Goal: Transaction & Acquisition: Book appointment/travel/reservation

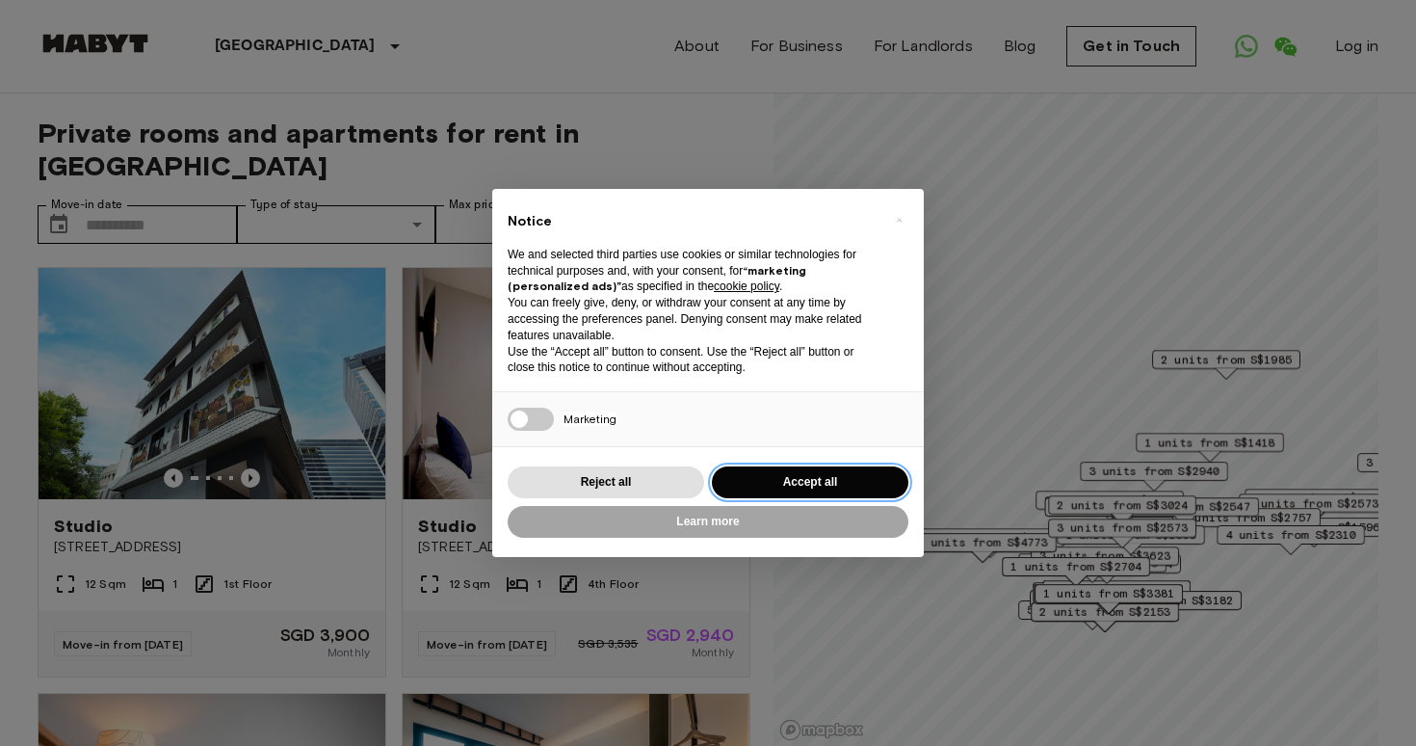
click at [760, 478] on button "Accept all" at bounding box center [810, 482] width 197 height 32
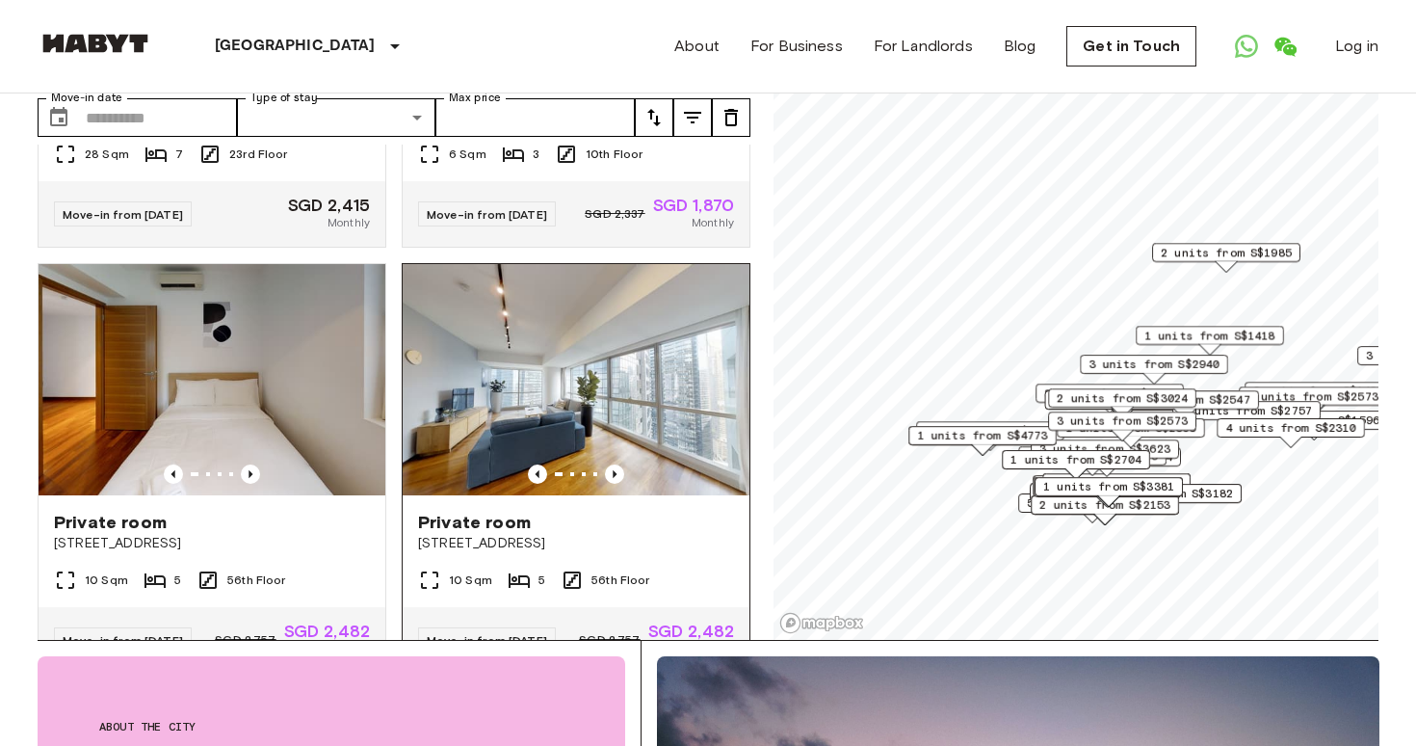
scroll to position [2485, 0]
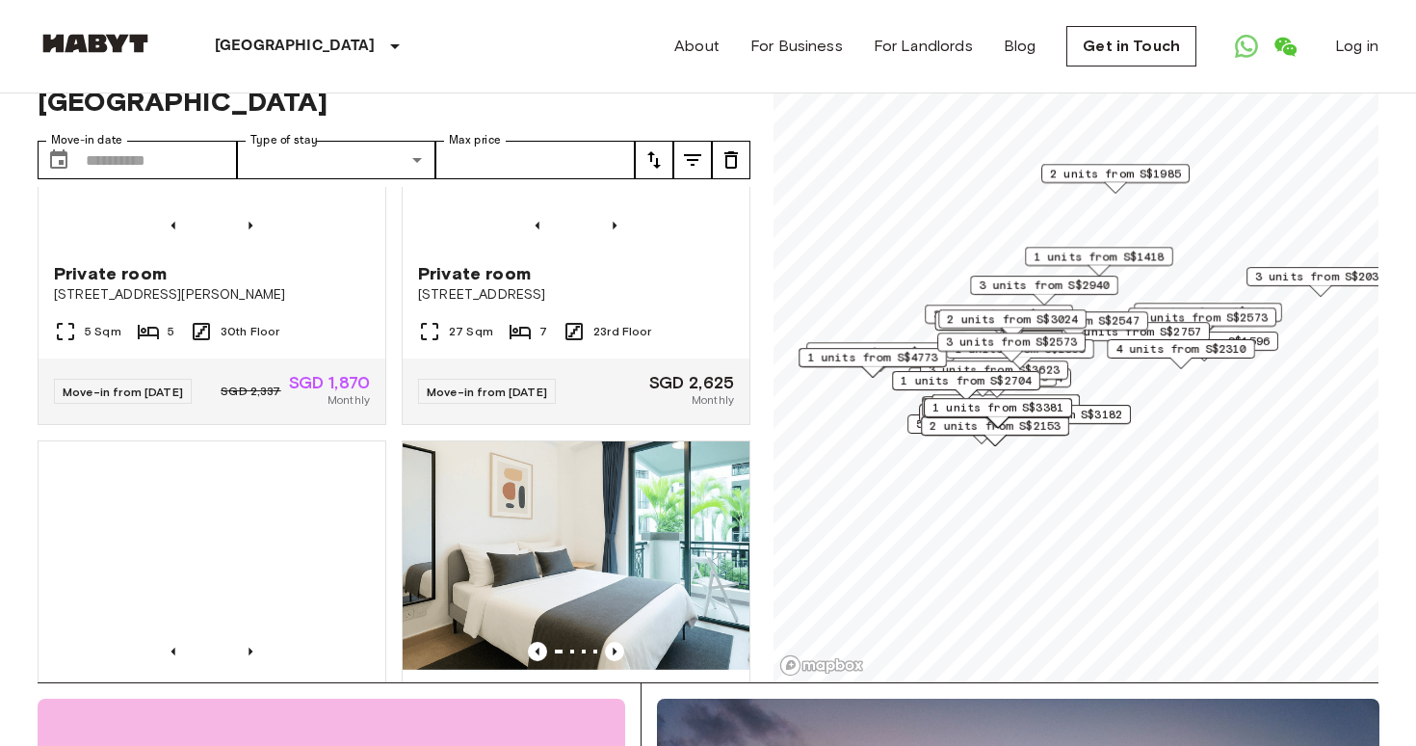
scroll to position [783, 0]
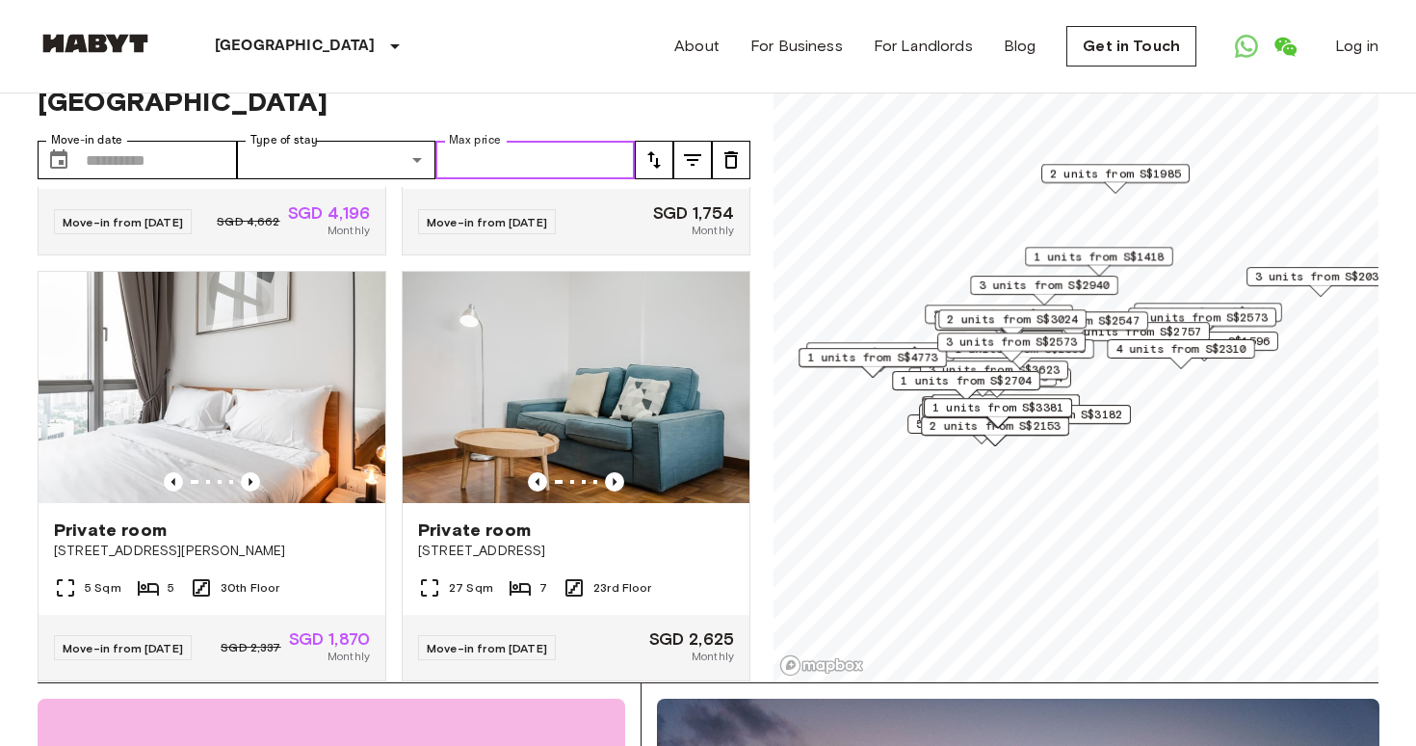
click at [565, 155] on input "Max price" at bounding box center [534, 160] width 199 height 39
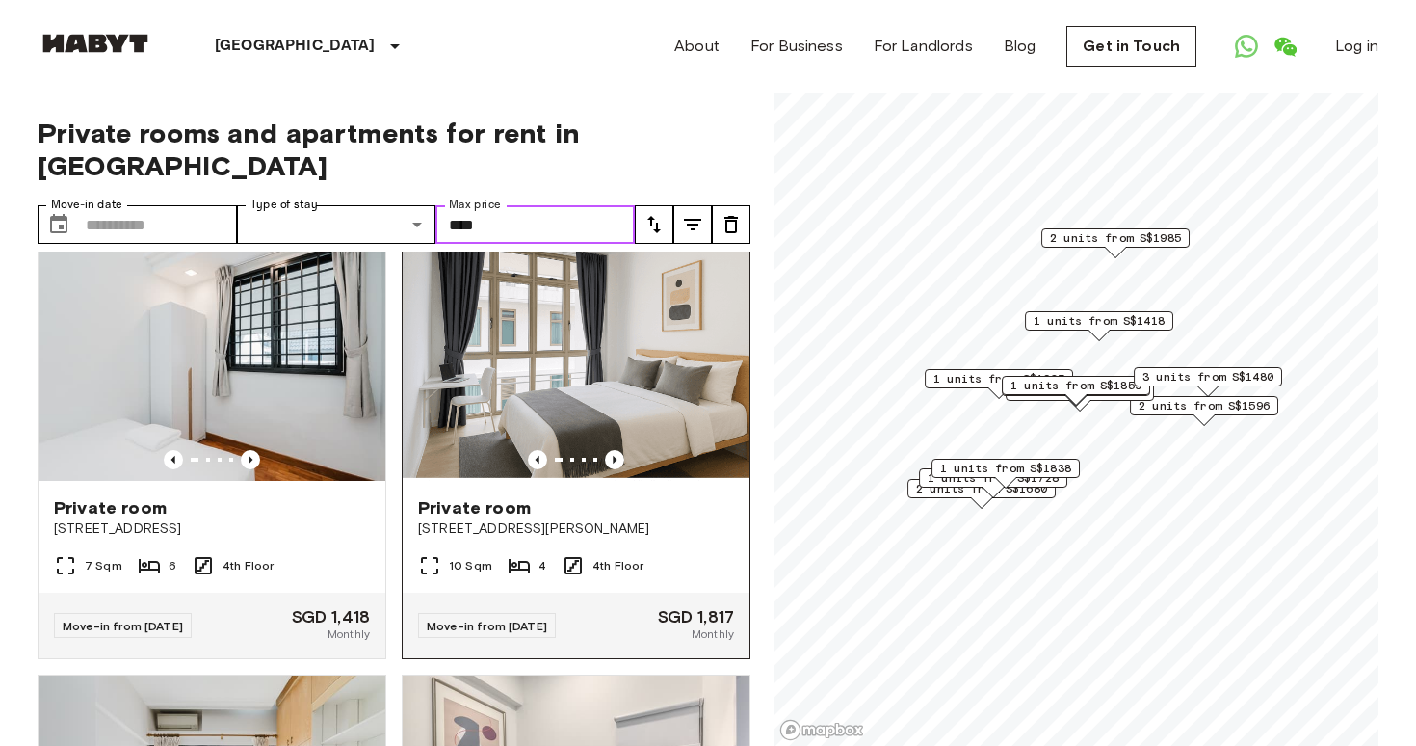
scroll to position [2145, 0]
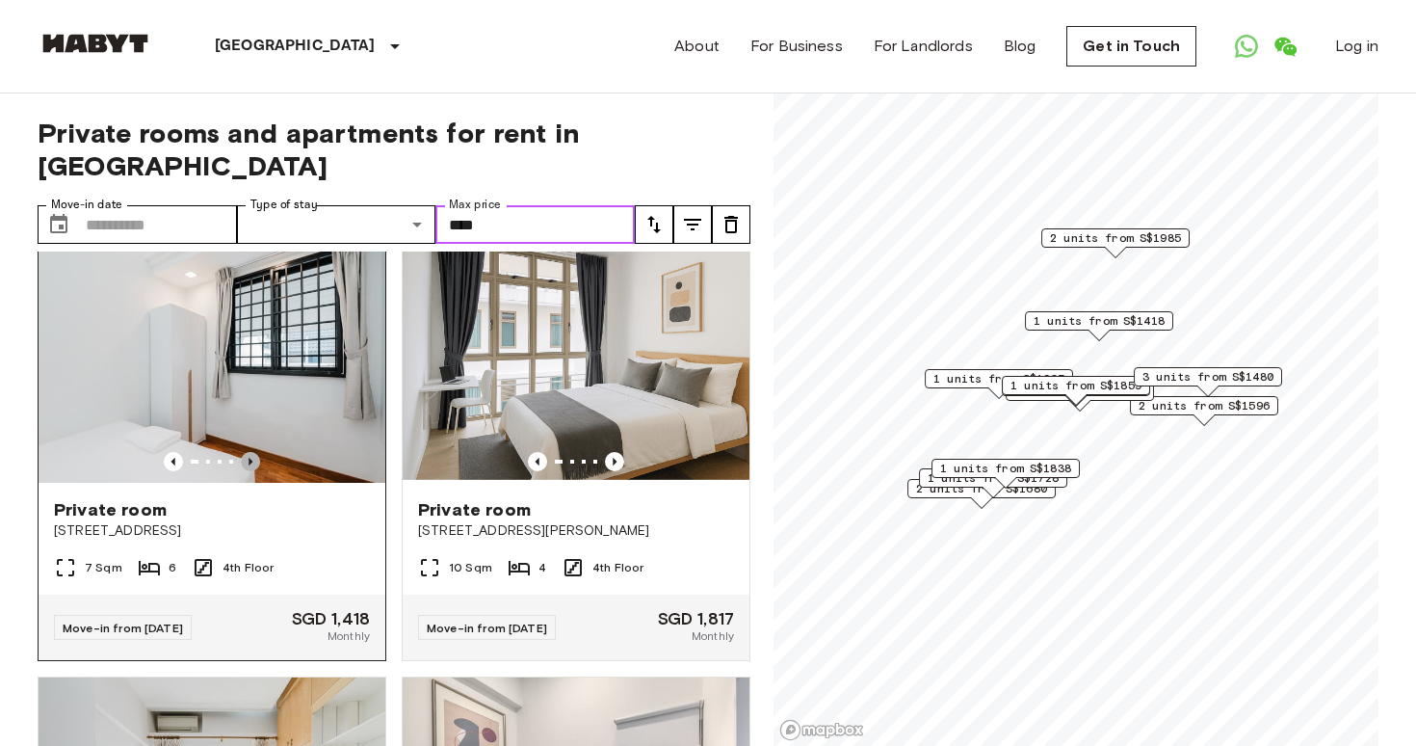
click at [249, 465] on icon "Previous image" at bounding box center [251, 462] width 4 height 8
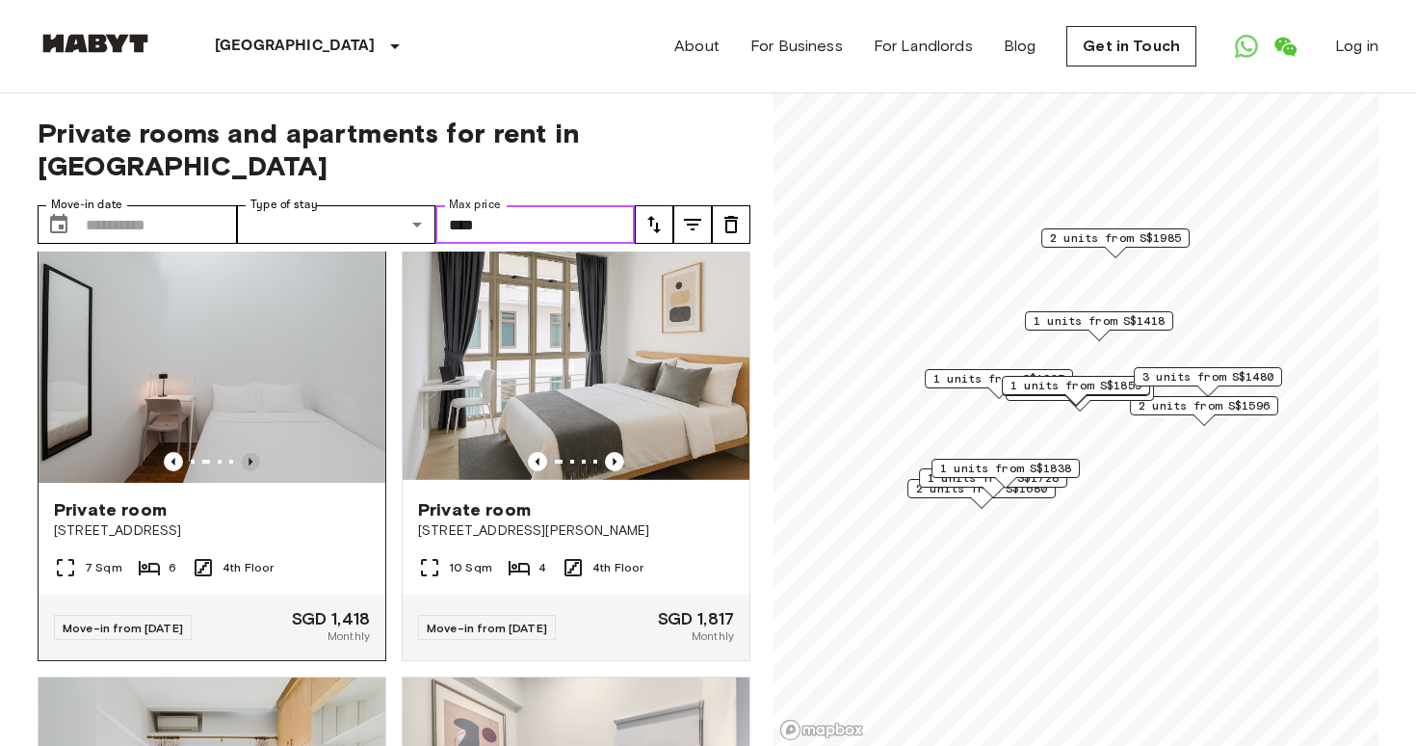
click at [249, 465] on icon "Previous image" at bounding box center [251, 462] width 4 height 8
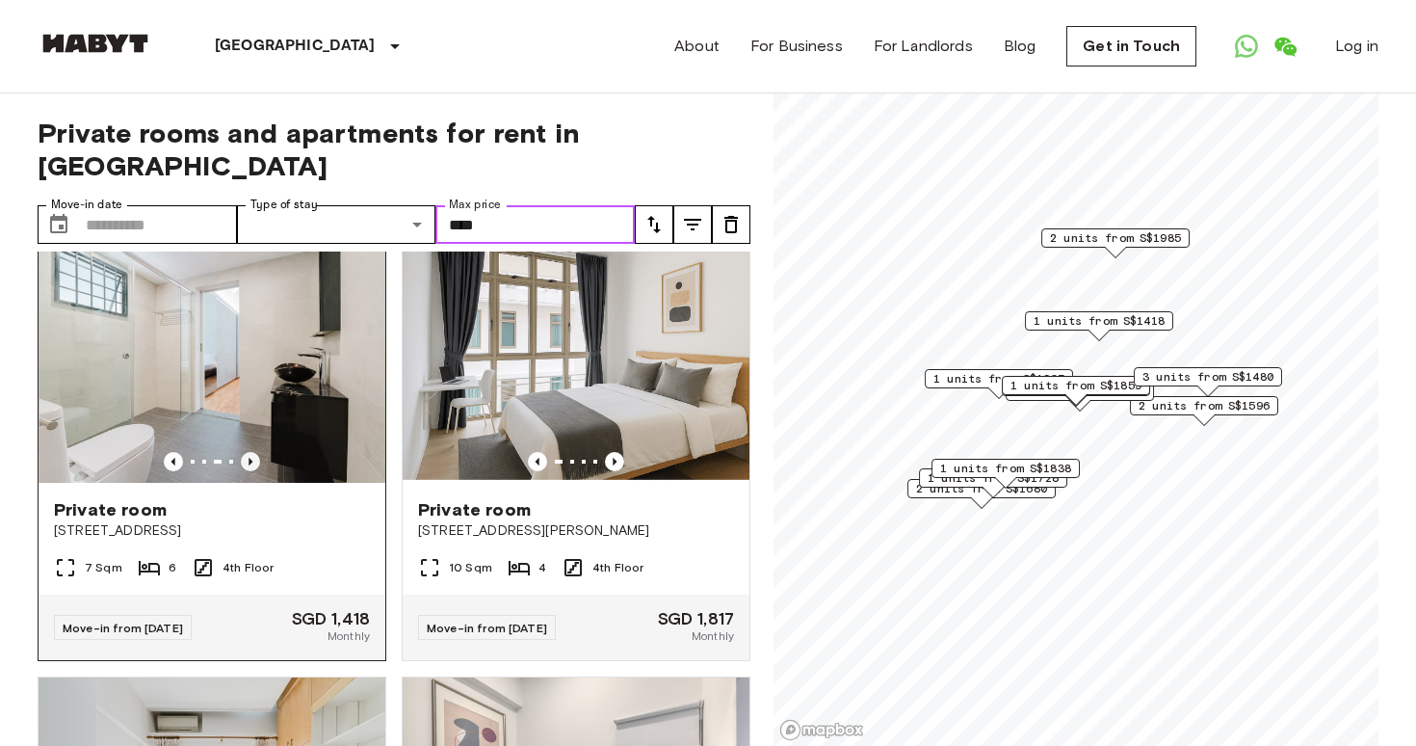
click at [249, 471] on icon "Previous image" at bounding box center [250, 461] width 19 height 19
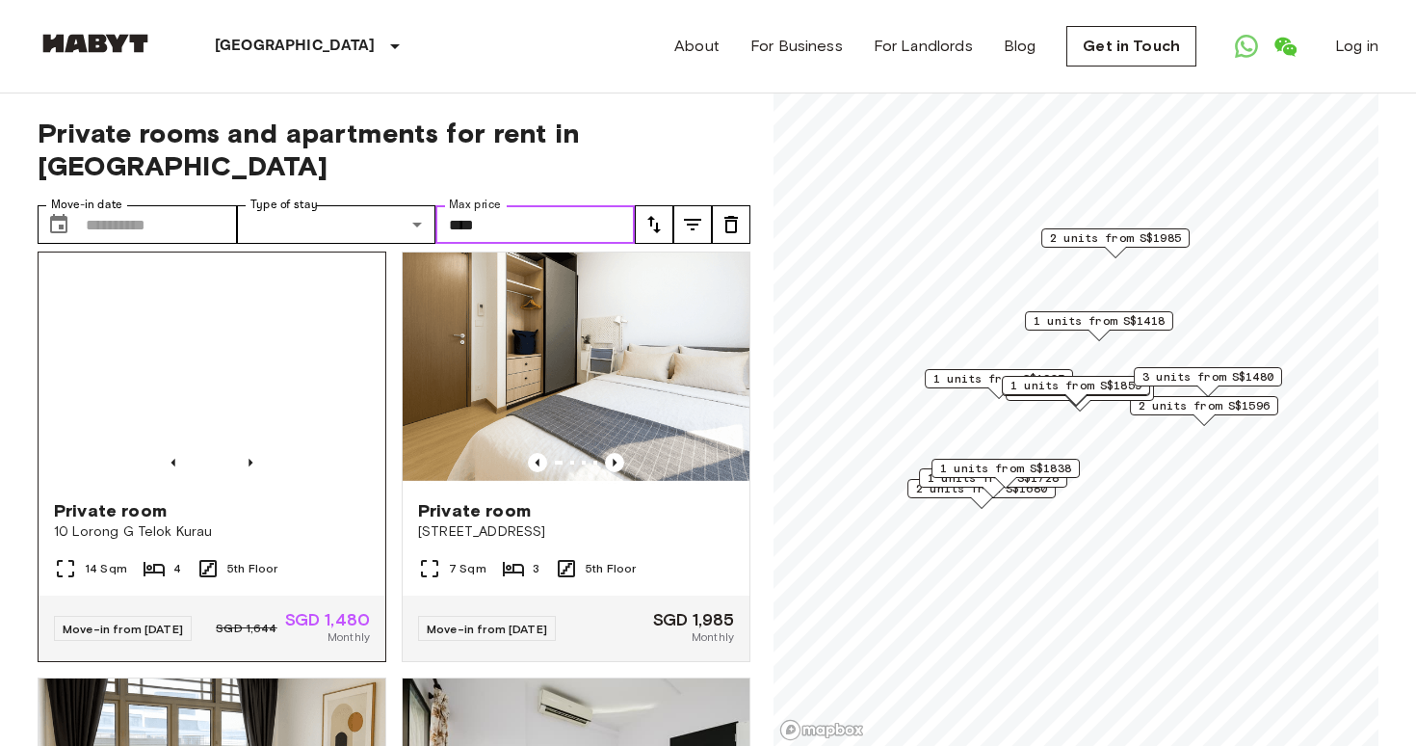
scroll to position [3010, 0]
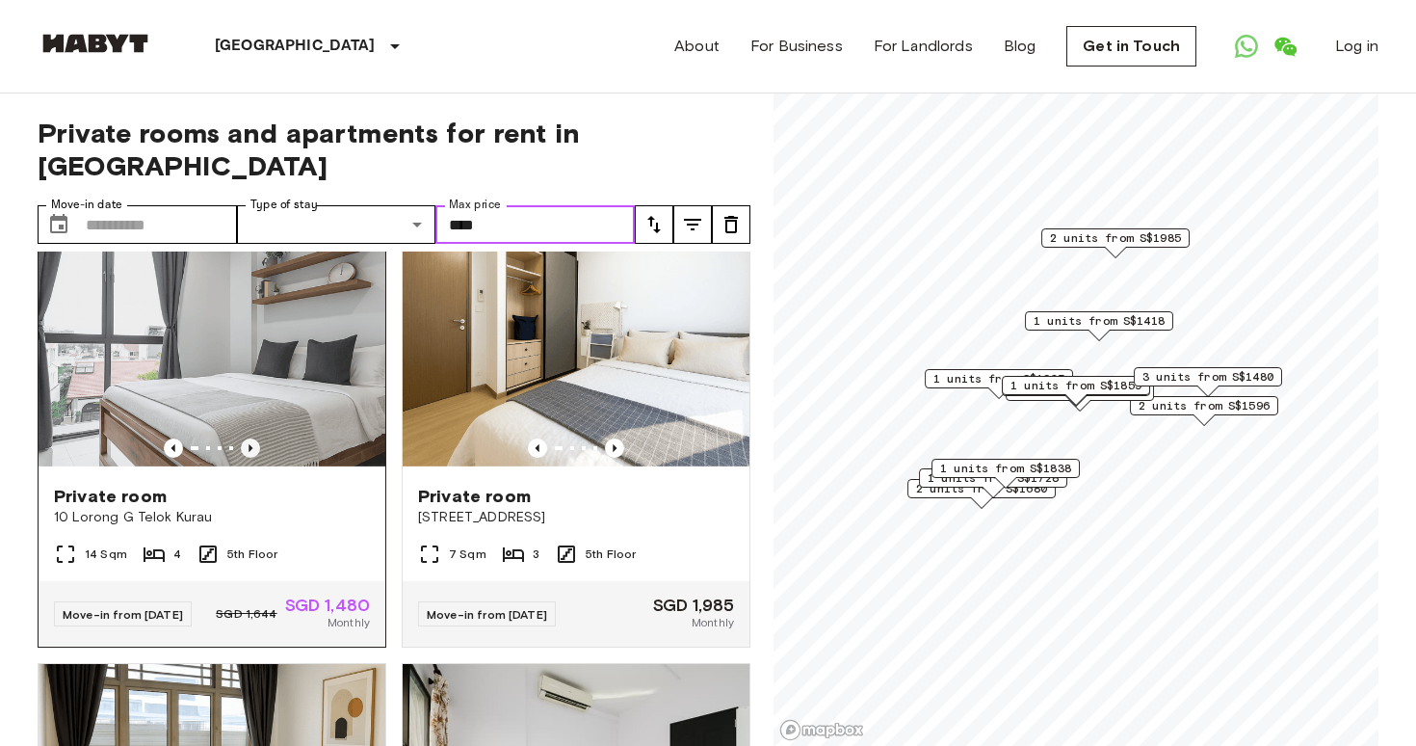
click at [245, 458] on icon "Previous image" at bounding box center [250, 447] width 19 height 19
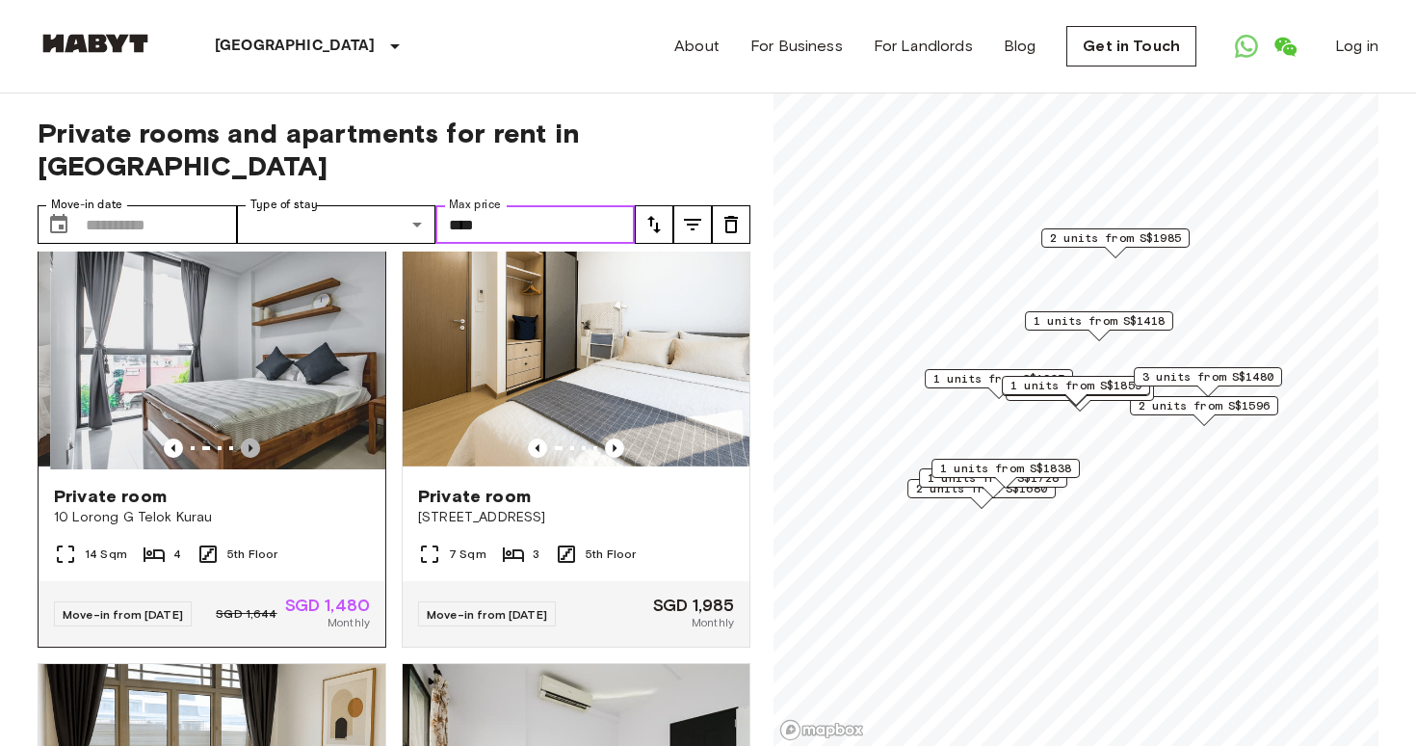
click at [245, 458] on icon "Previous image" at bounding box center [250, 447] width 19 height 19
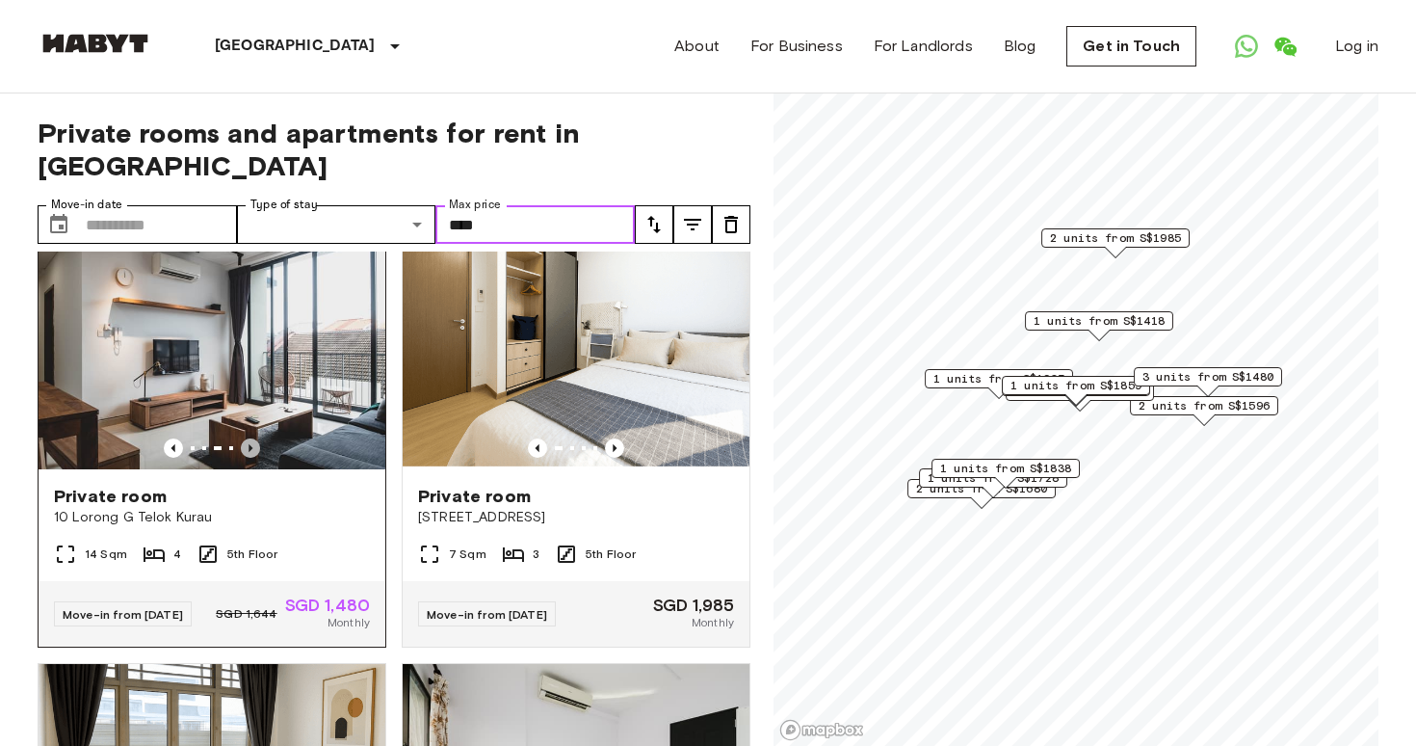
click at [245, 458] on icon "Previous image" at bounding box center [250, 447] width 19 height 19
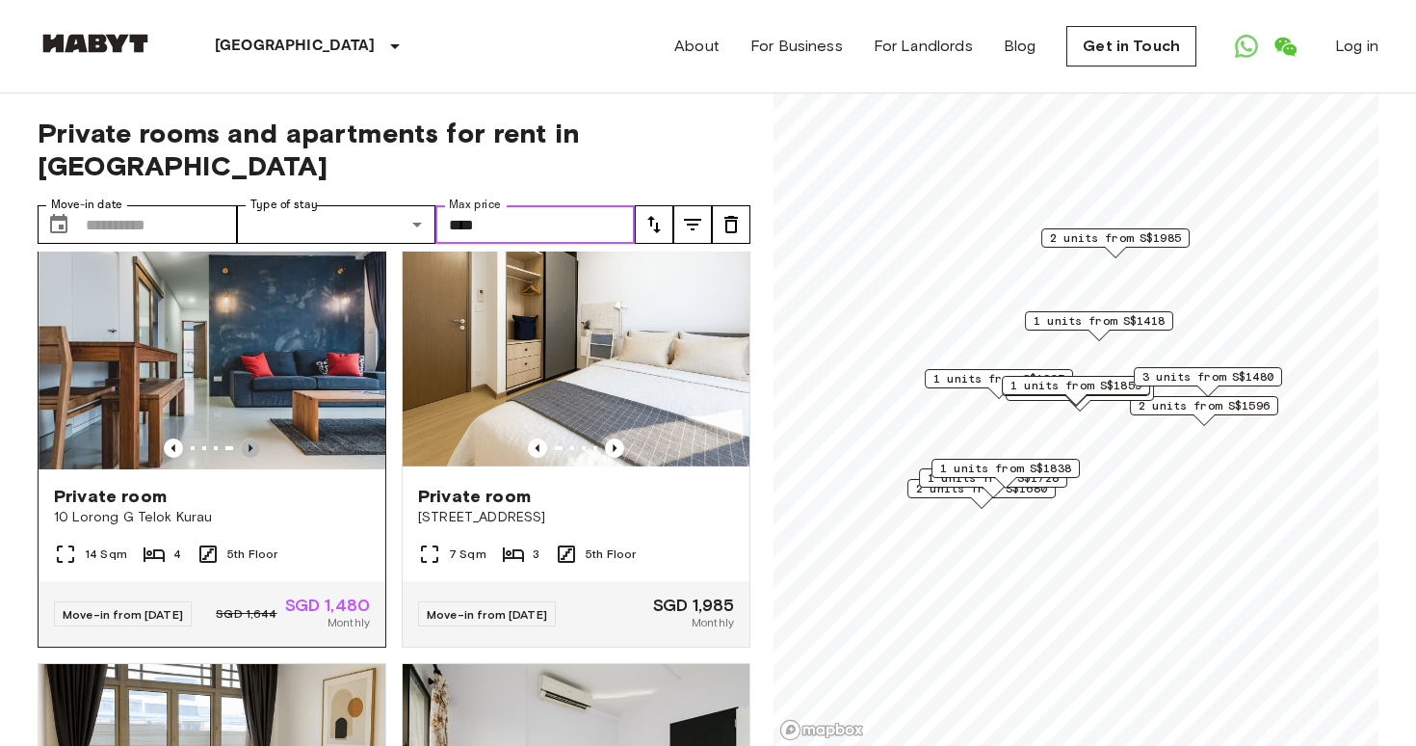
click at [245, 458] on icon "Previous image" at bounding box center [250, 447] width 19 height 19
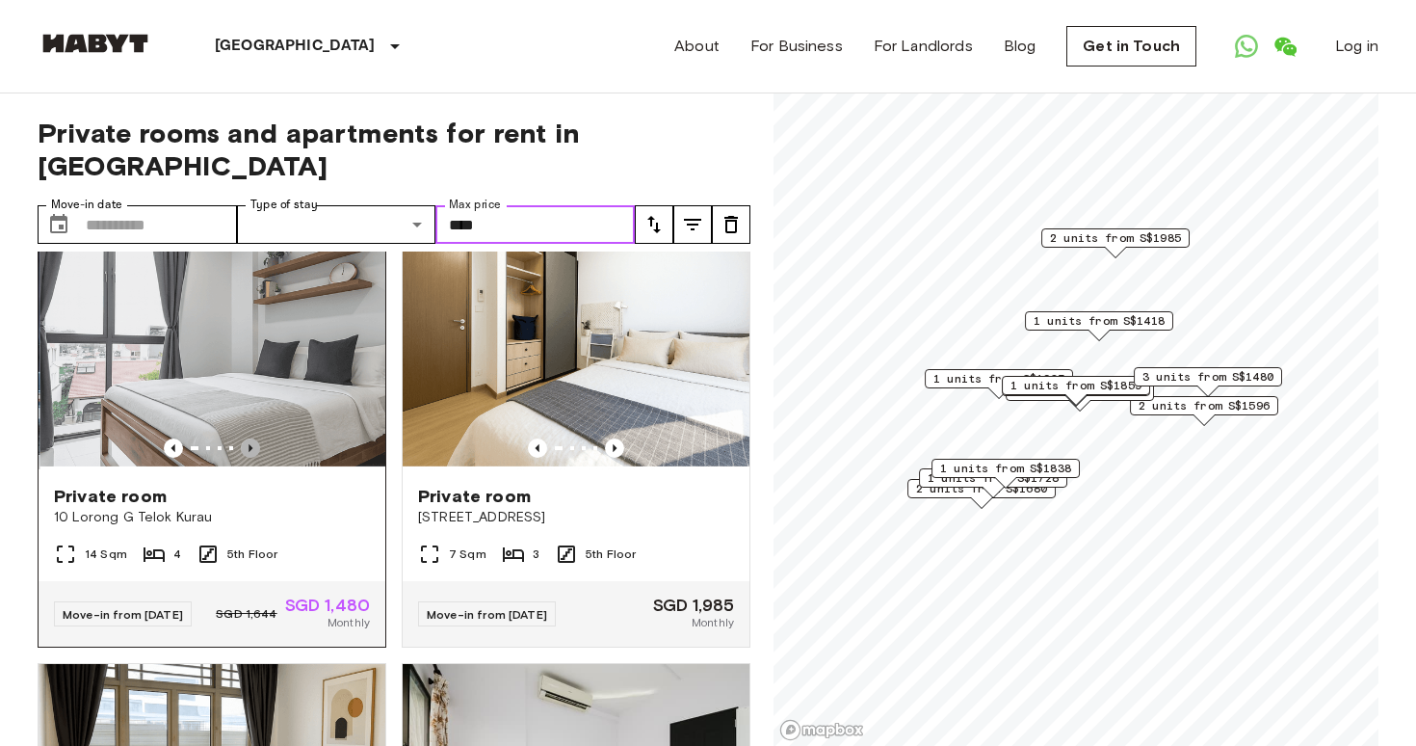
click at [245, 458] on icon "Previous image" at bounding box center [250, 447] width 19 height 19
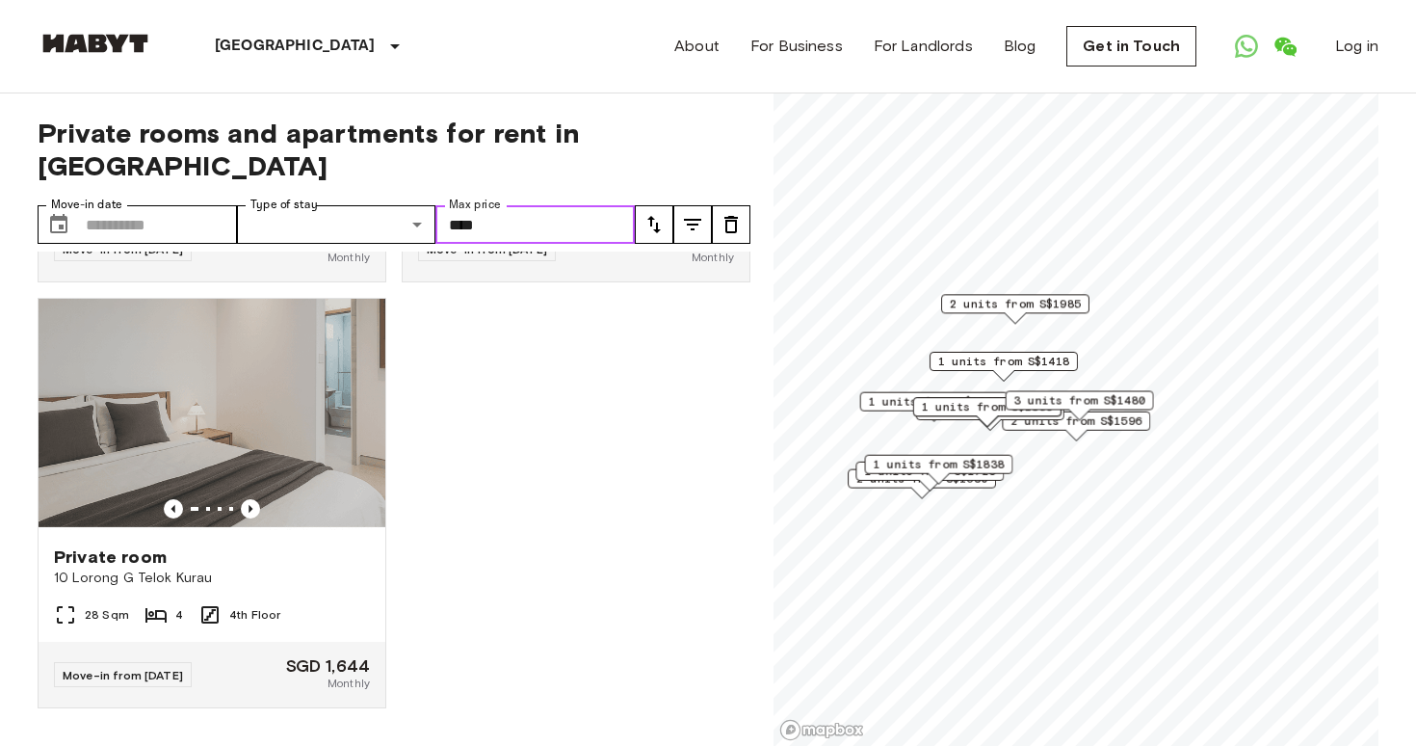
scroll to position [0, 0]
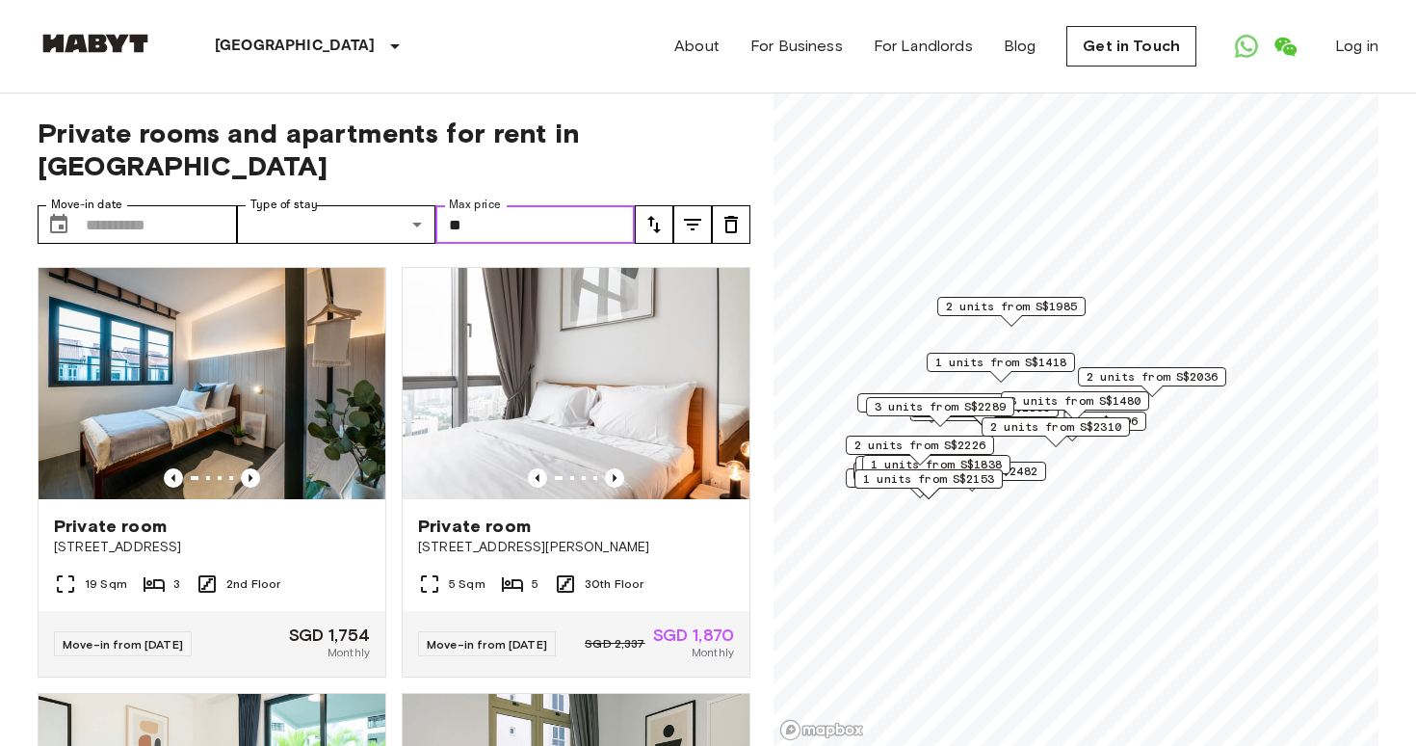
type input "*"
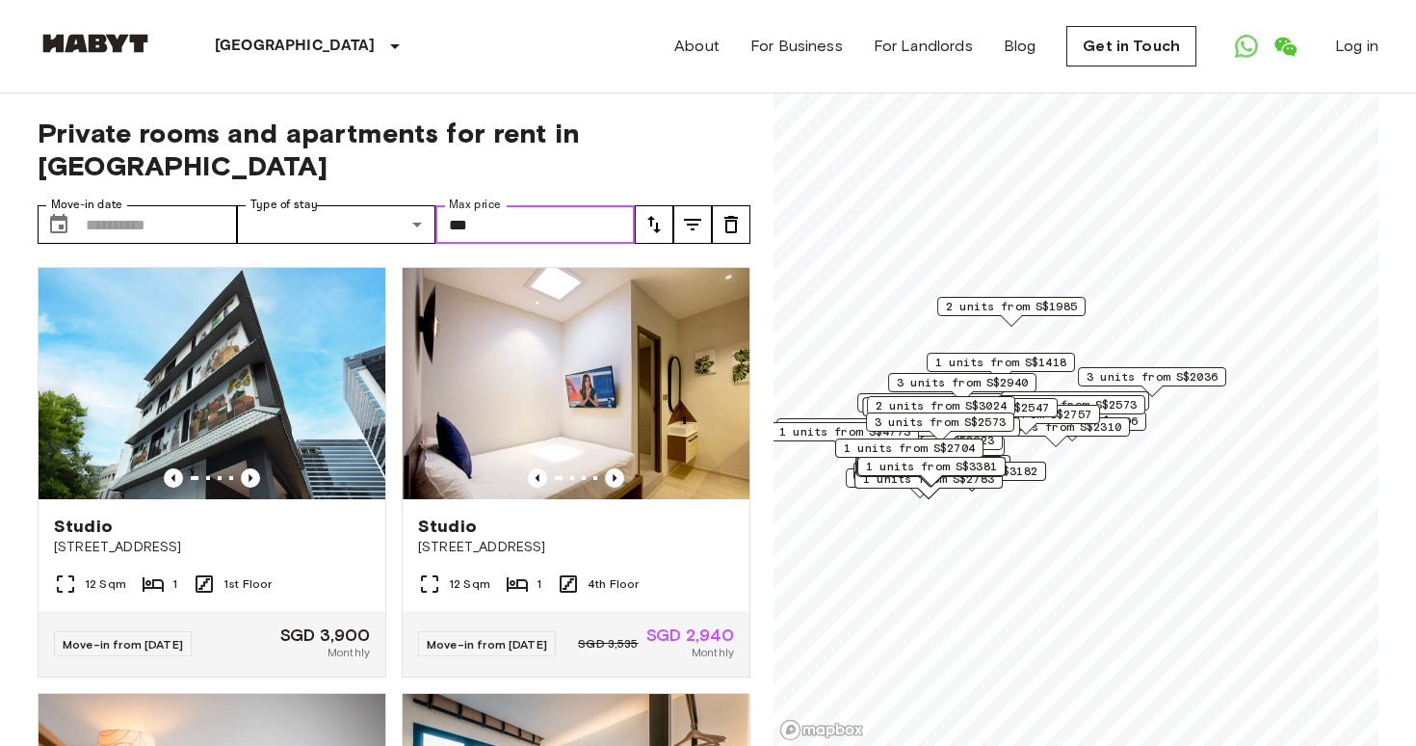
type input "****"
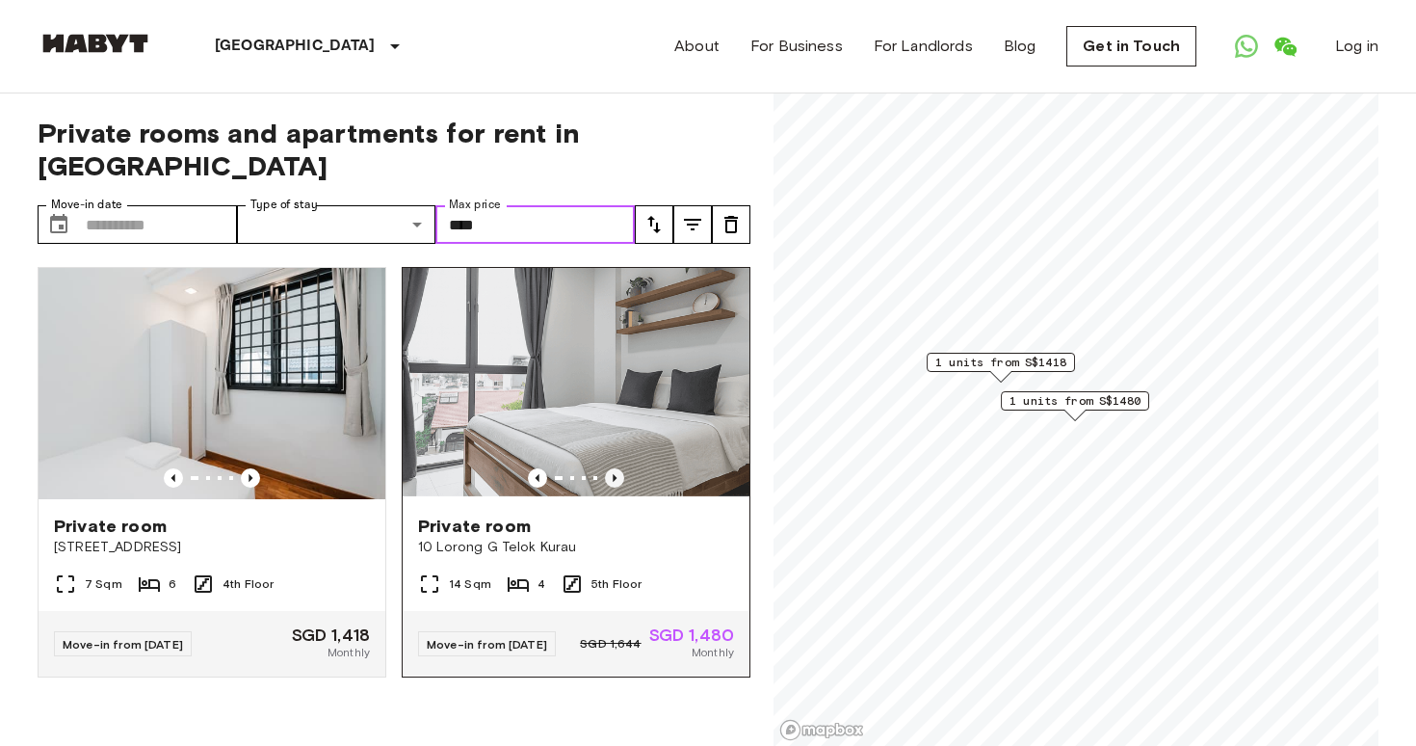
click at [606, 481] on icon "Previous image" at bounding box center [614, 477] width 19 height 19
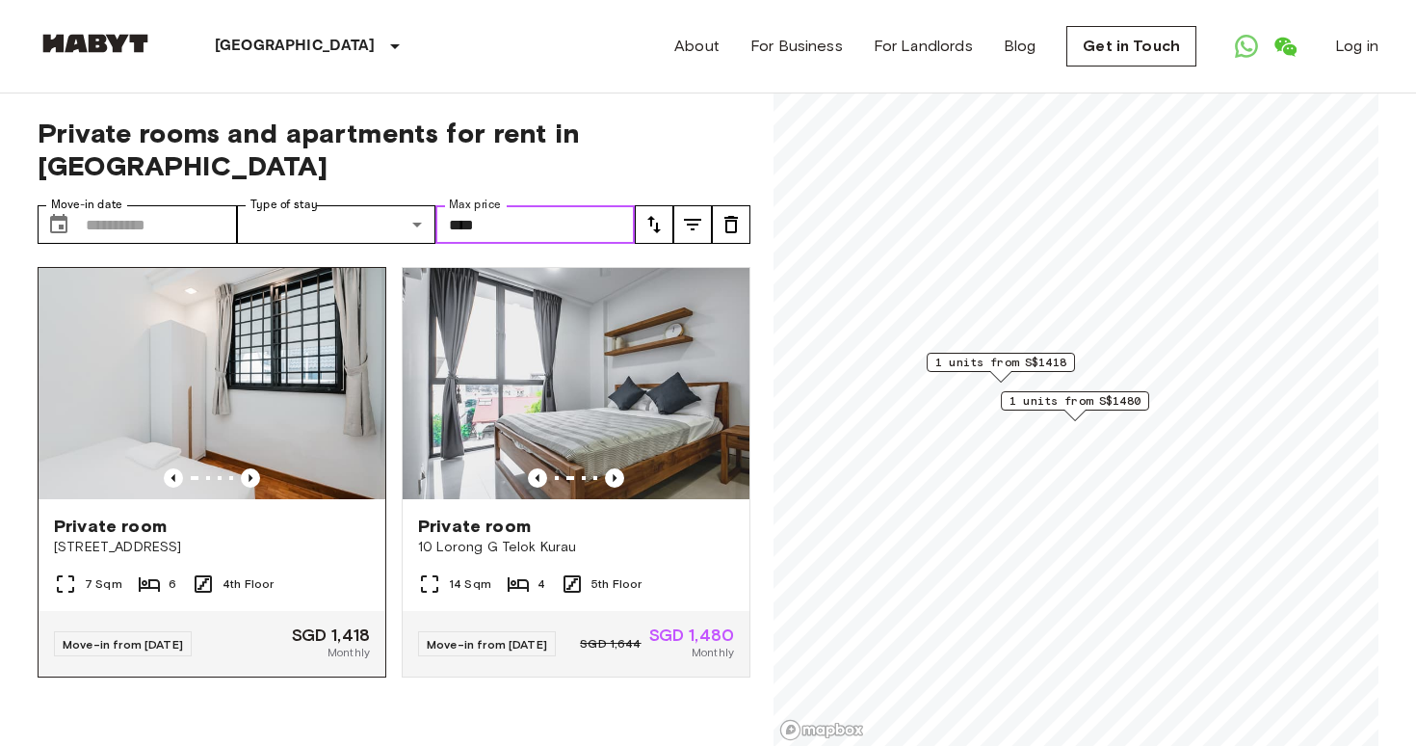
click at [275, 425] on img at bounding box center [212, 383] width 347 height 231
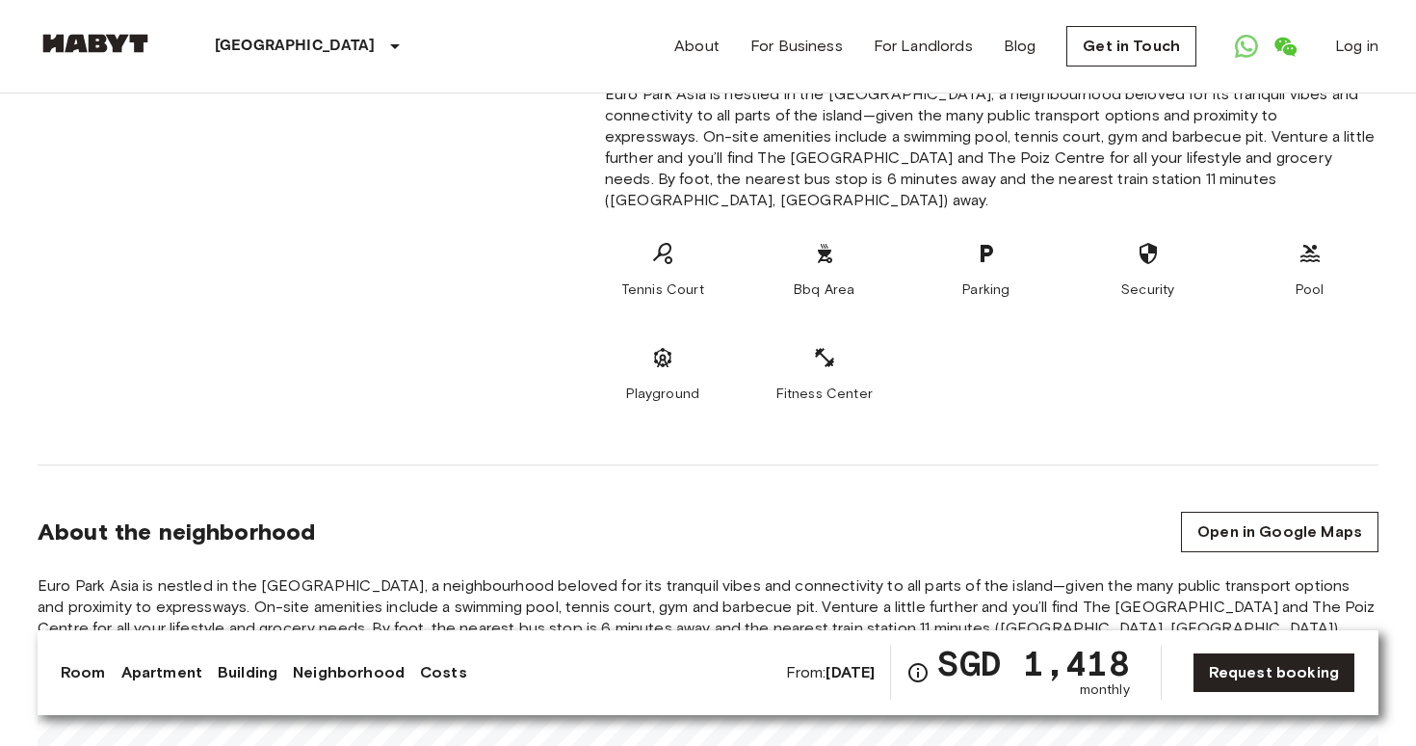
scroll to position [2079, 0]
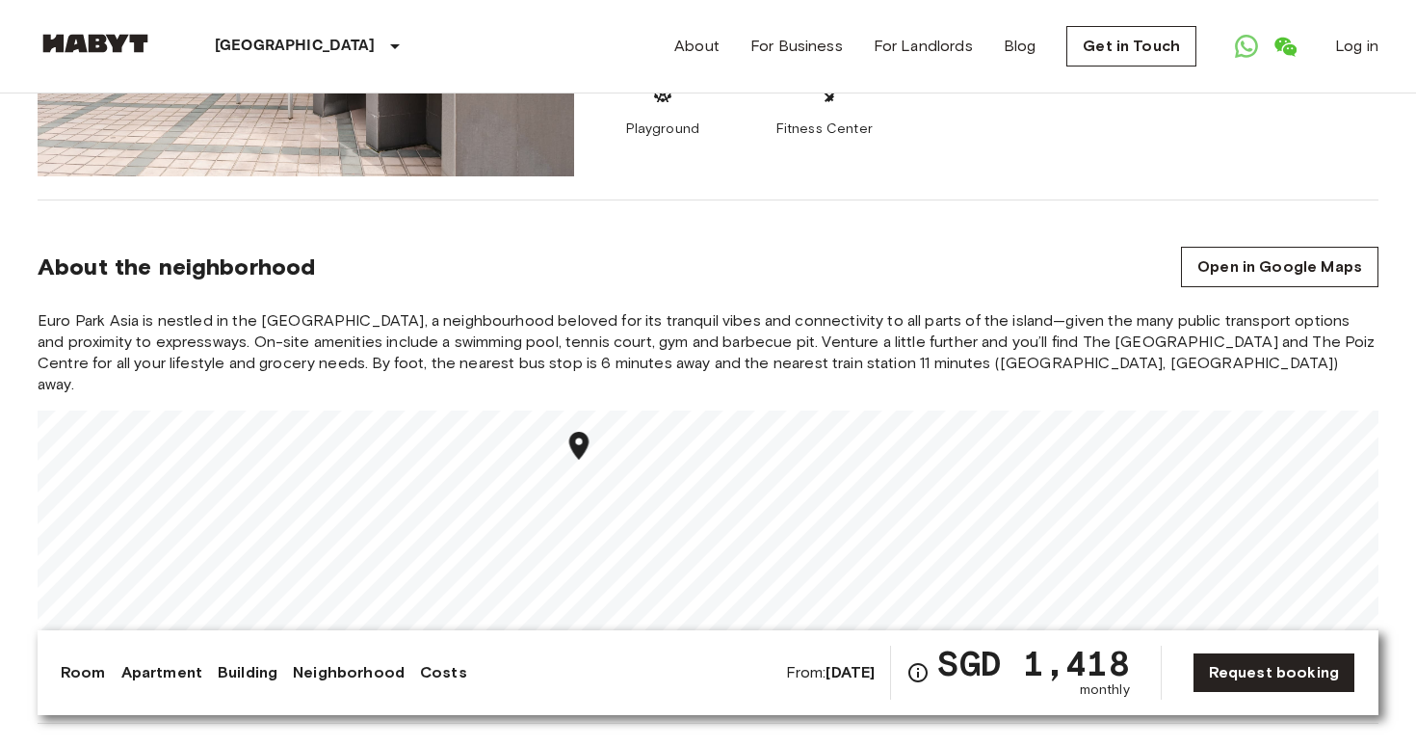
click at [559, 310] on div "Euro Park Asia is nestled in the serene Woodleigh, a neighbourhood beloved for …" at bounding box center [708, 504] width 1341 height 389
click at [569, 223] on section "About the neighborhood Open in Google Maps Euro Park Asia is nestled in the ser…" at bounding box center [708, 461] width 1341 height 523
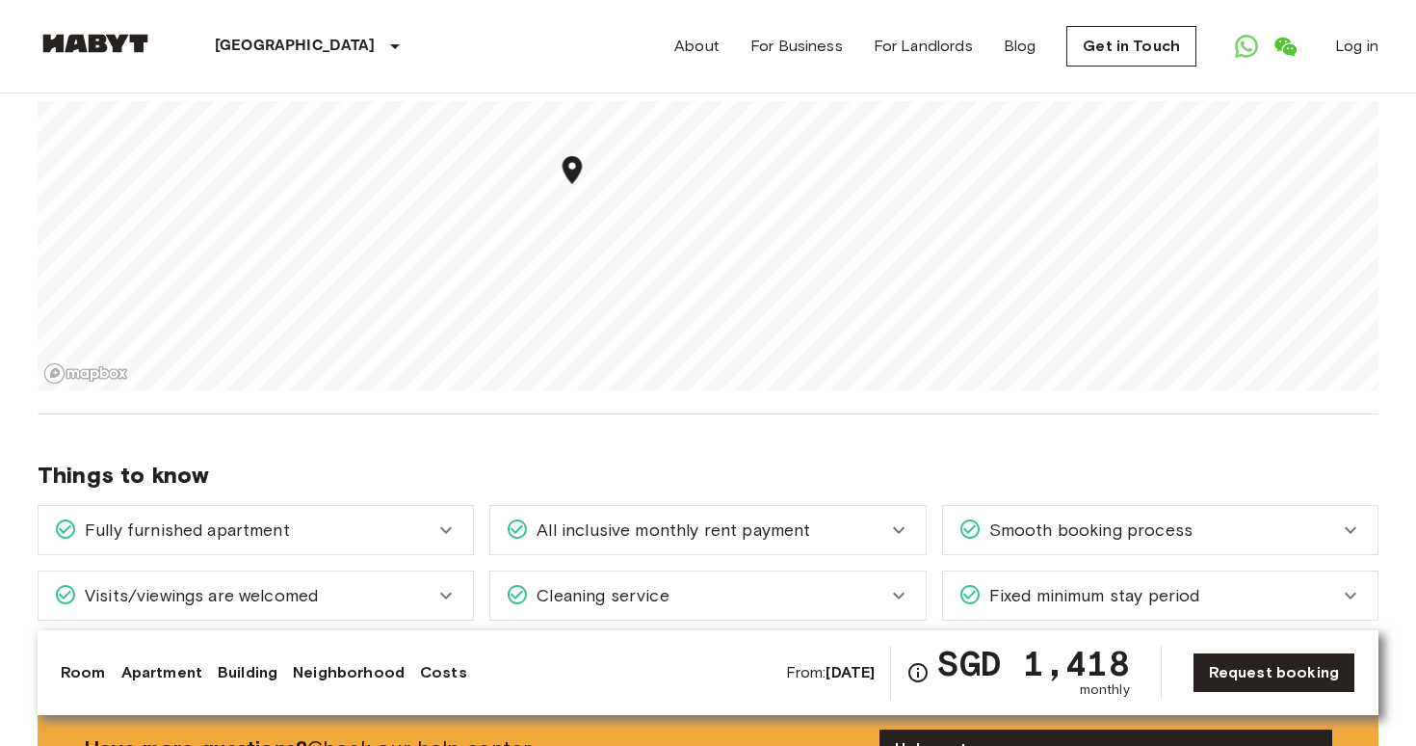
scroll to position [2606, 0]
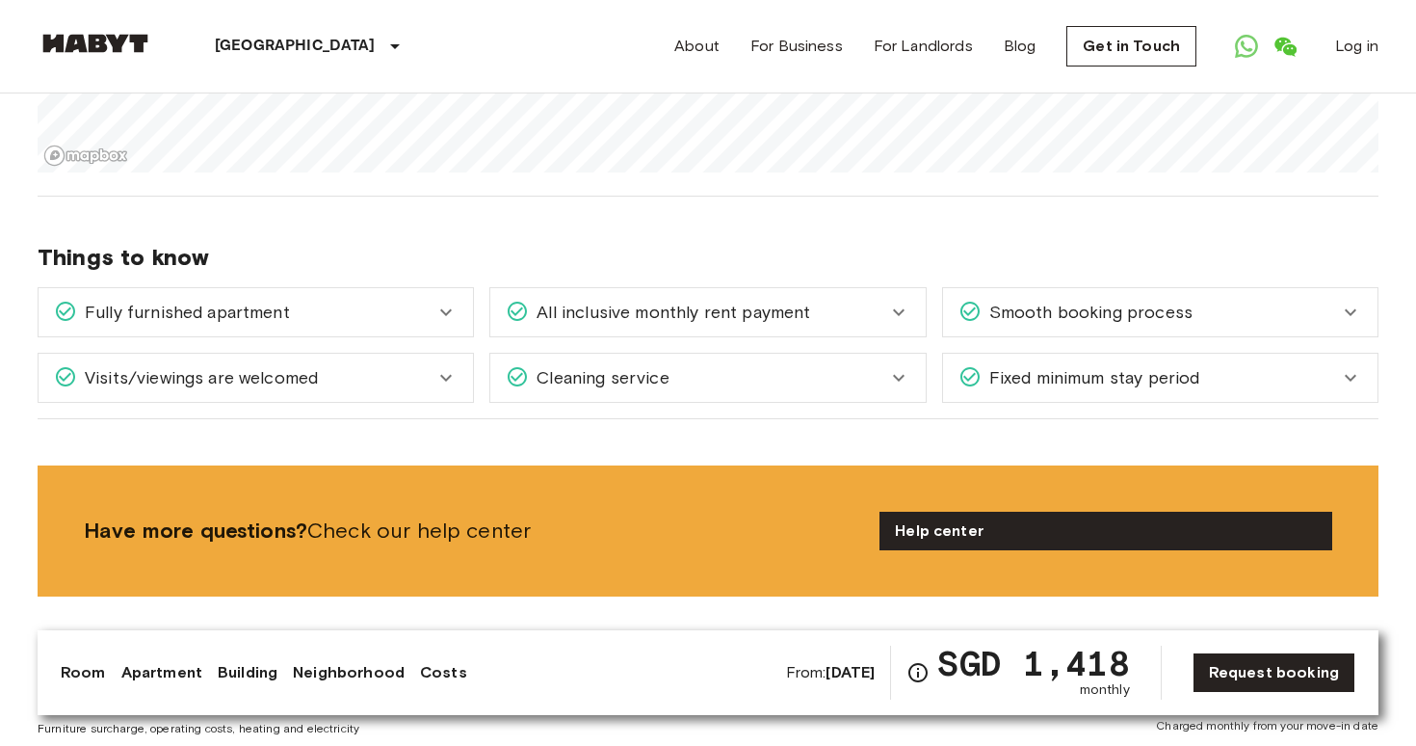
click at [794, 300] on span "All inclusive monthly rent payment" at bounding box center [669, 312] width 281 height 25
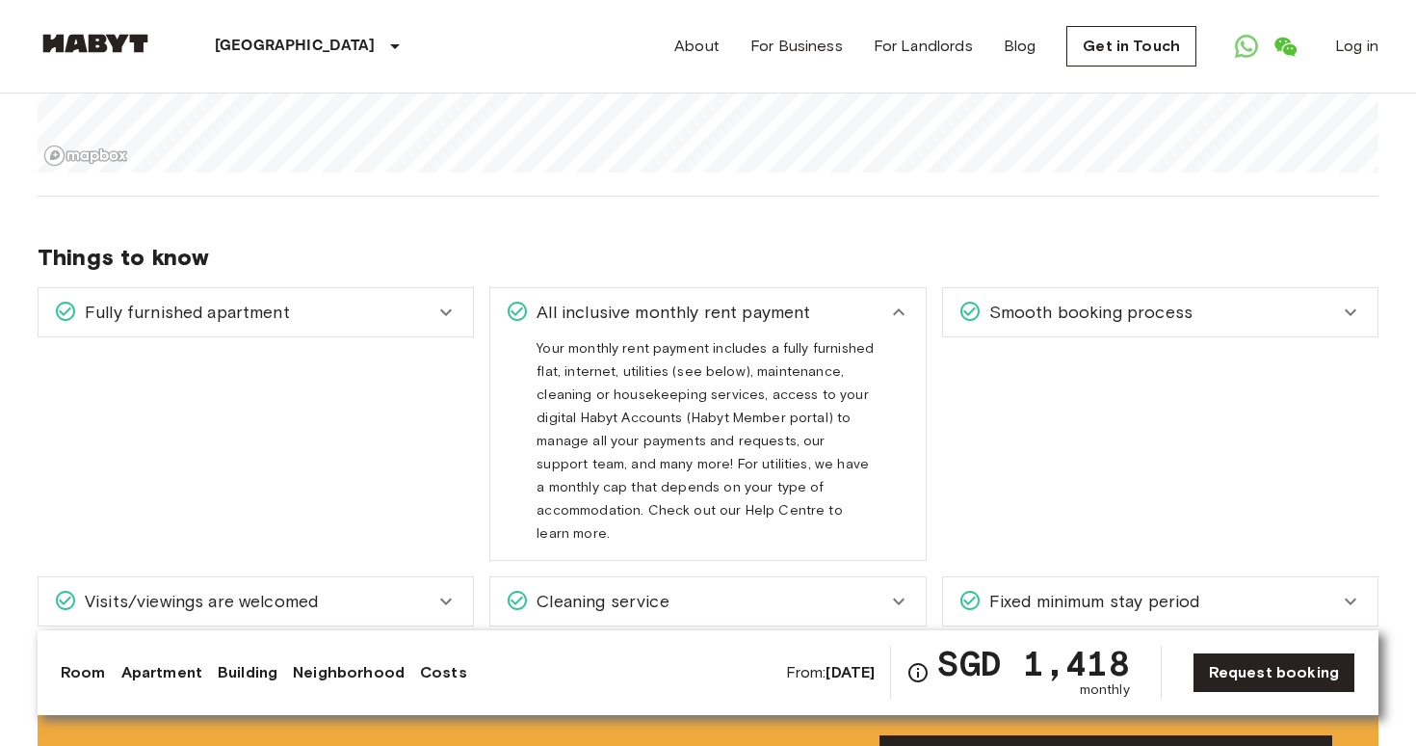
click at [795, 300] on span "All inclusive monthly rent payment" at bounding box center [669, 312] width 281 height 25
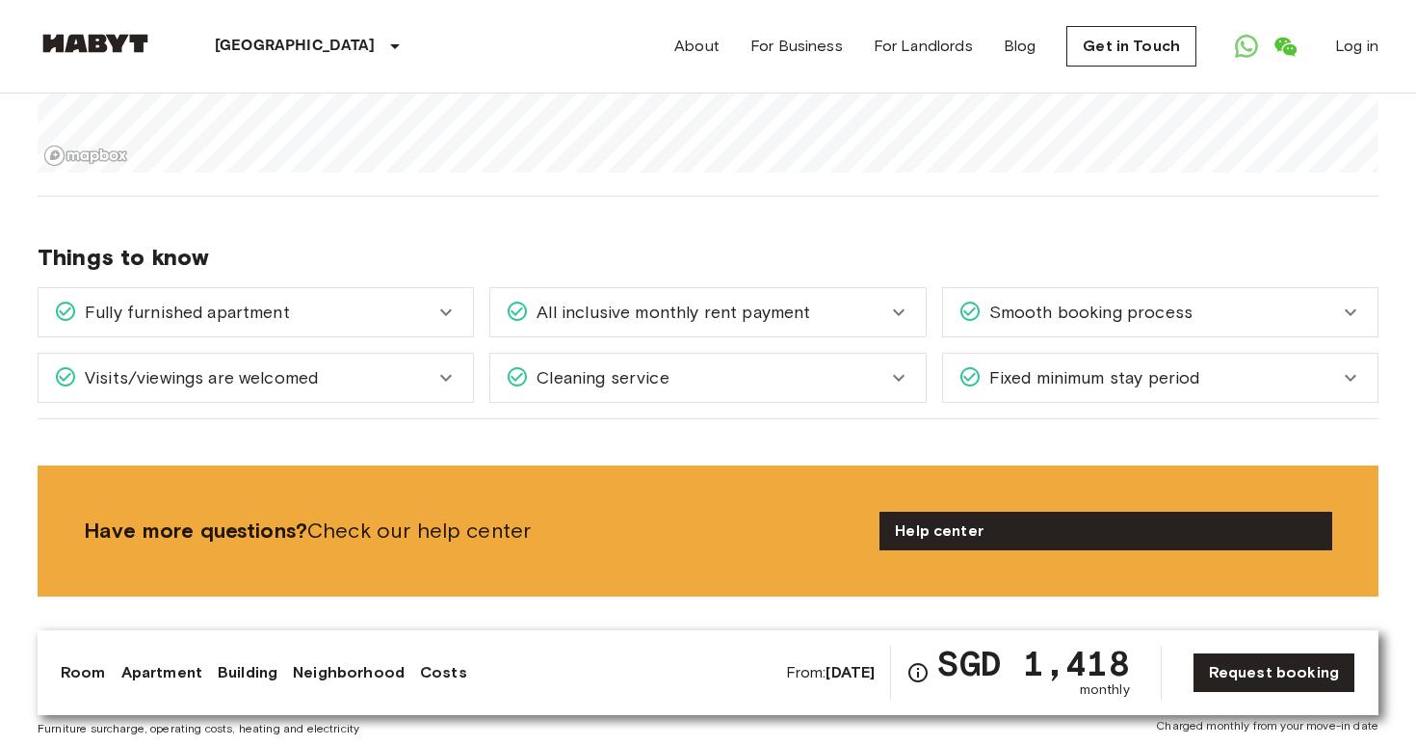
click at [783, 365] on div "Cleaning service" at bounding box center [696, 377] width 380 height 25
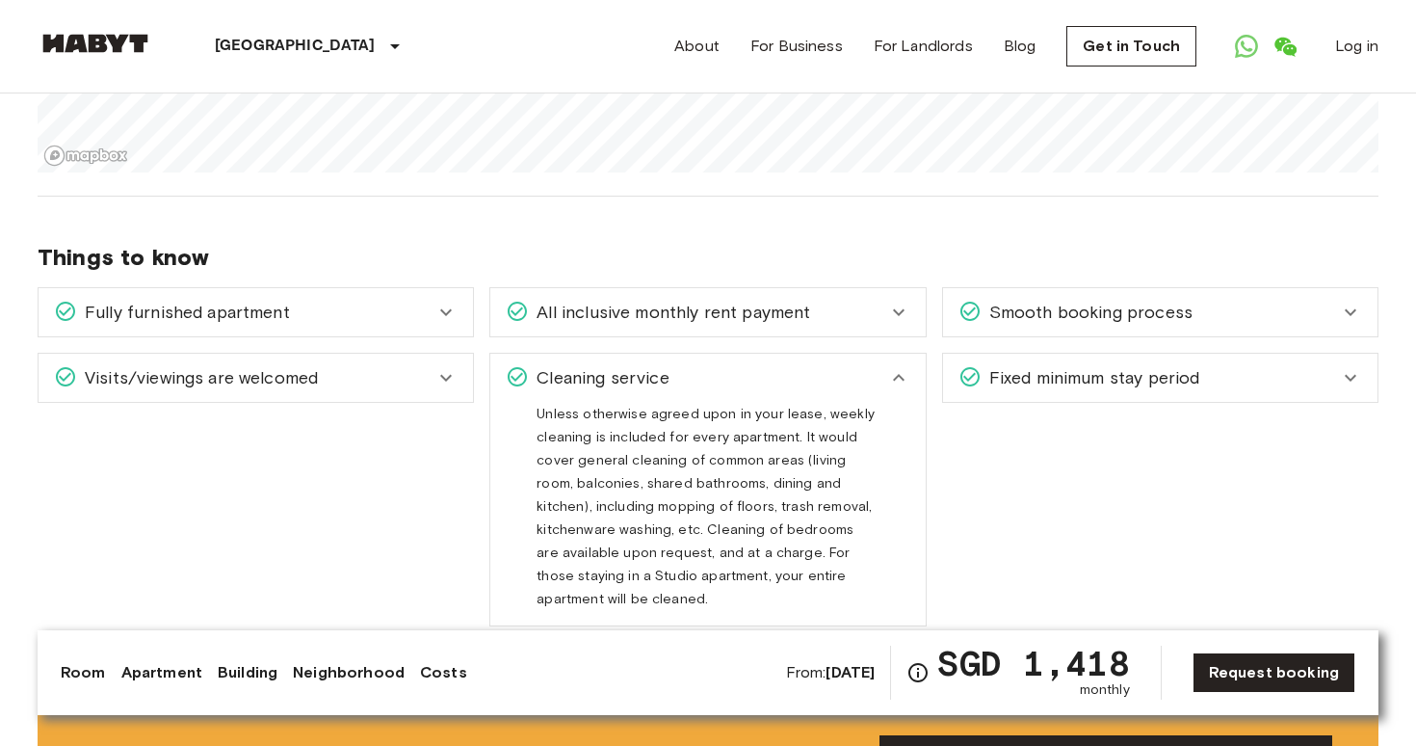
click at [783, 365] on div "Cleaning service" at bounding box center [696, 377] width 380 height 25
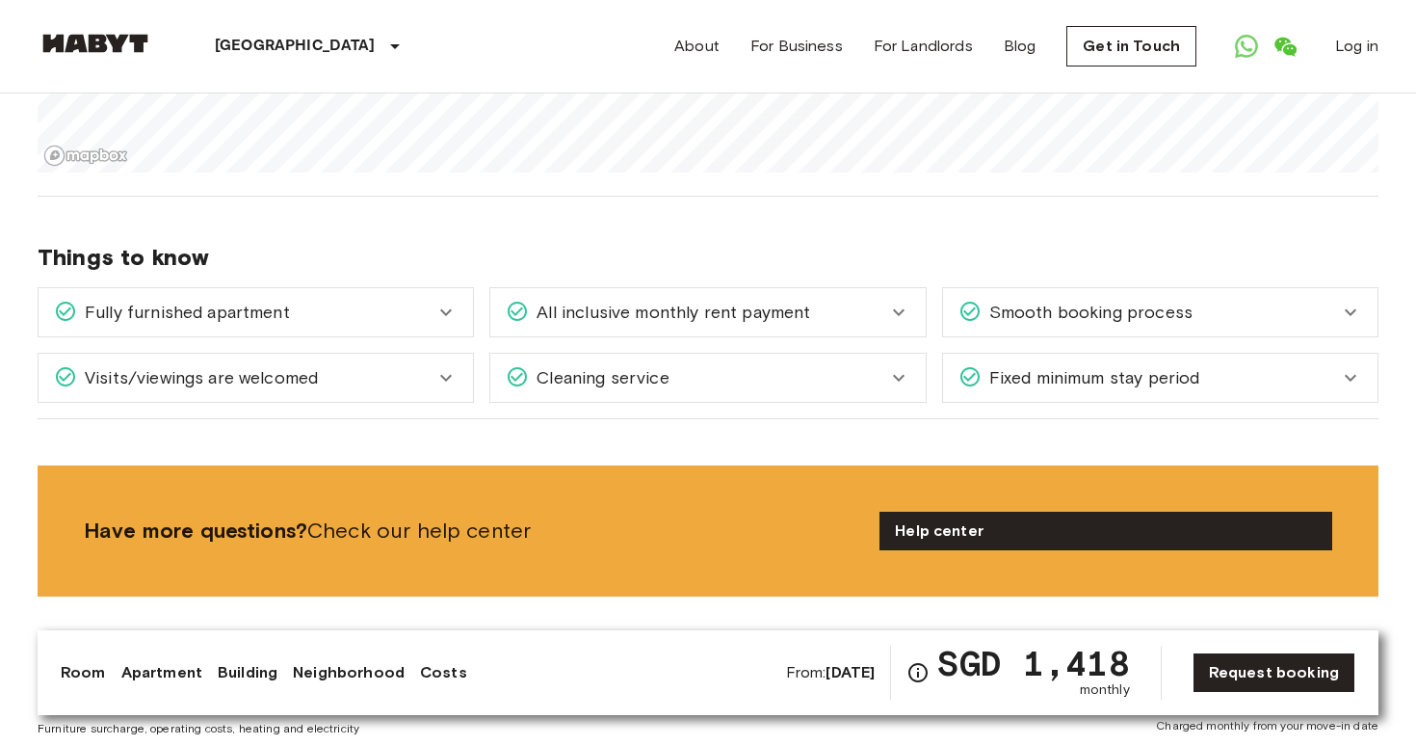
click at [968, 354] on div "Fixed minimum stay period" at bounding box center [1160, 378] width 434 height 48
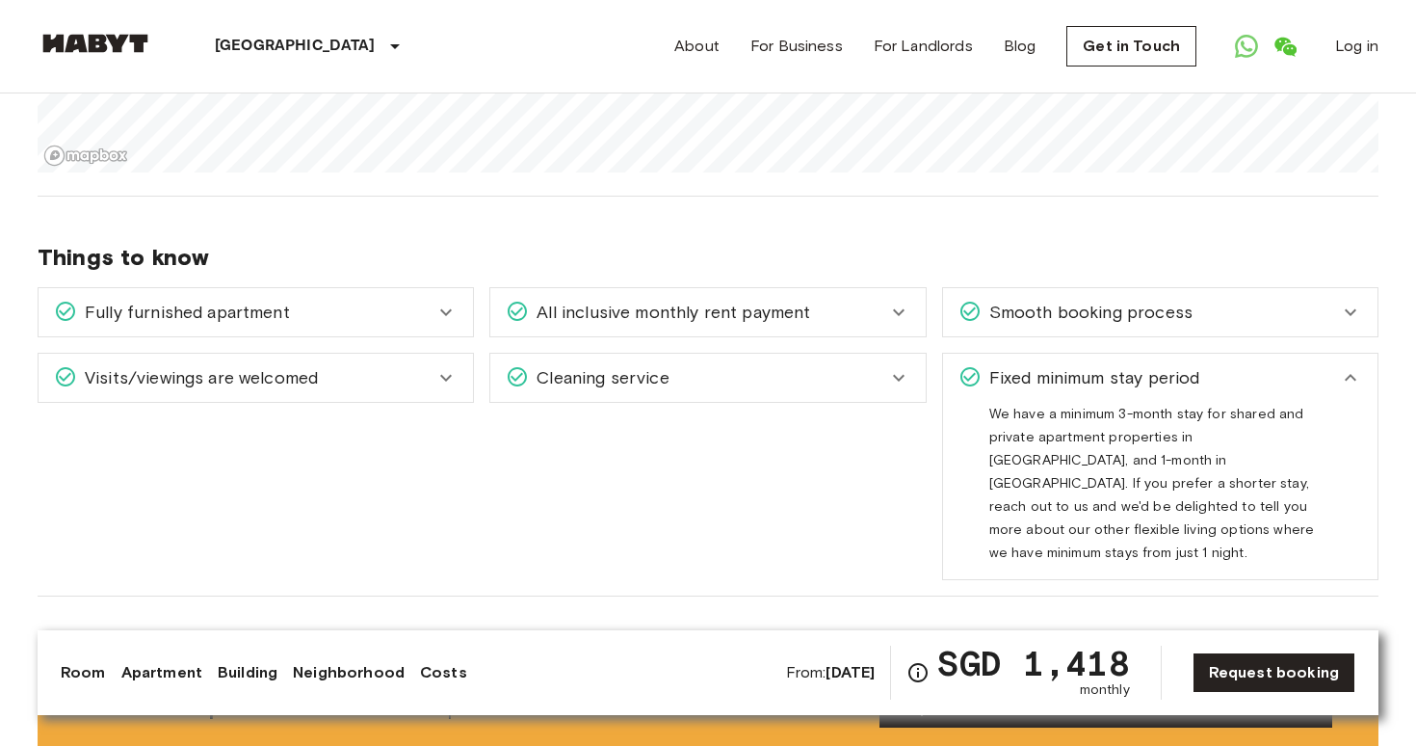
click at [969, 354] on div "Fixed minimum stay period" at bounding box center [1160, 378] width 434 height 48
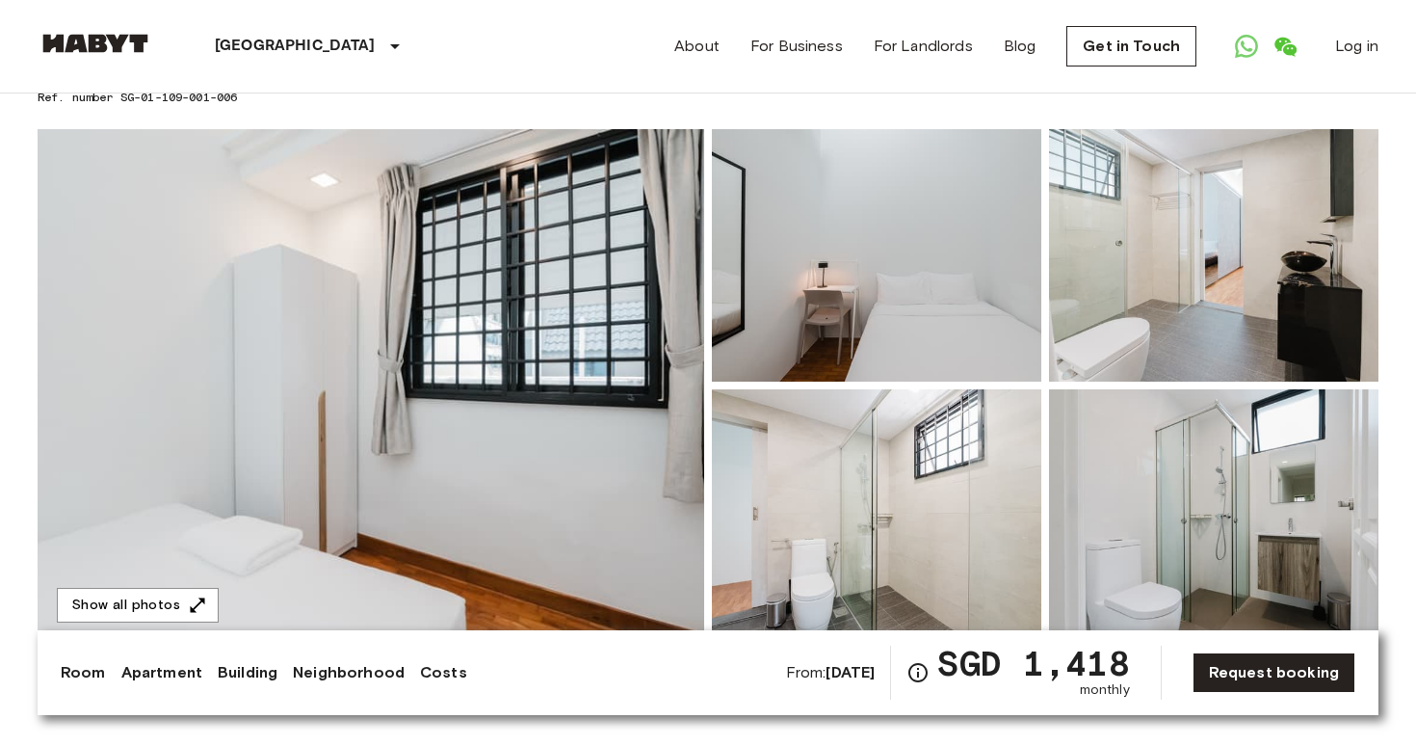
scroll to position [158, 0]
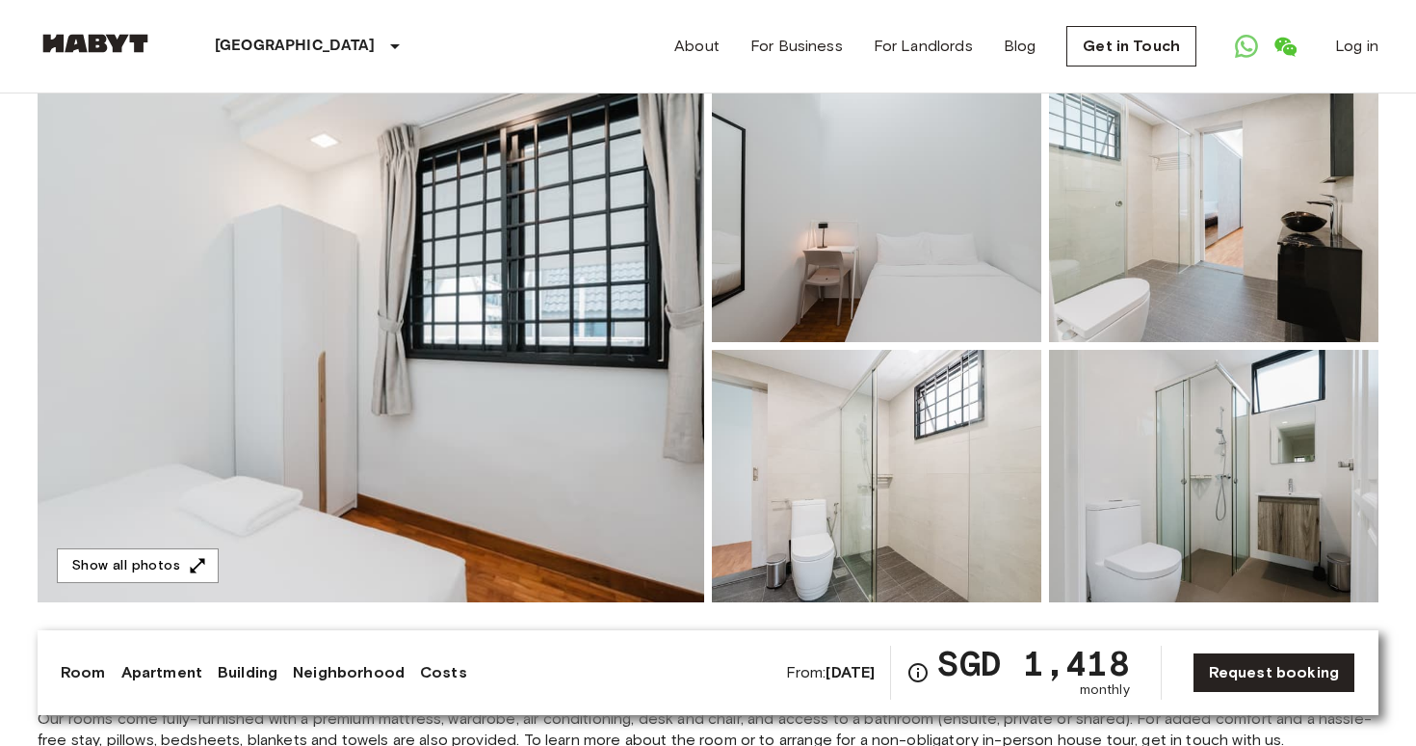
click at [591, 353] on img at bounding box center [371, 346] width 667 height 512
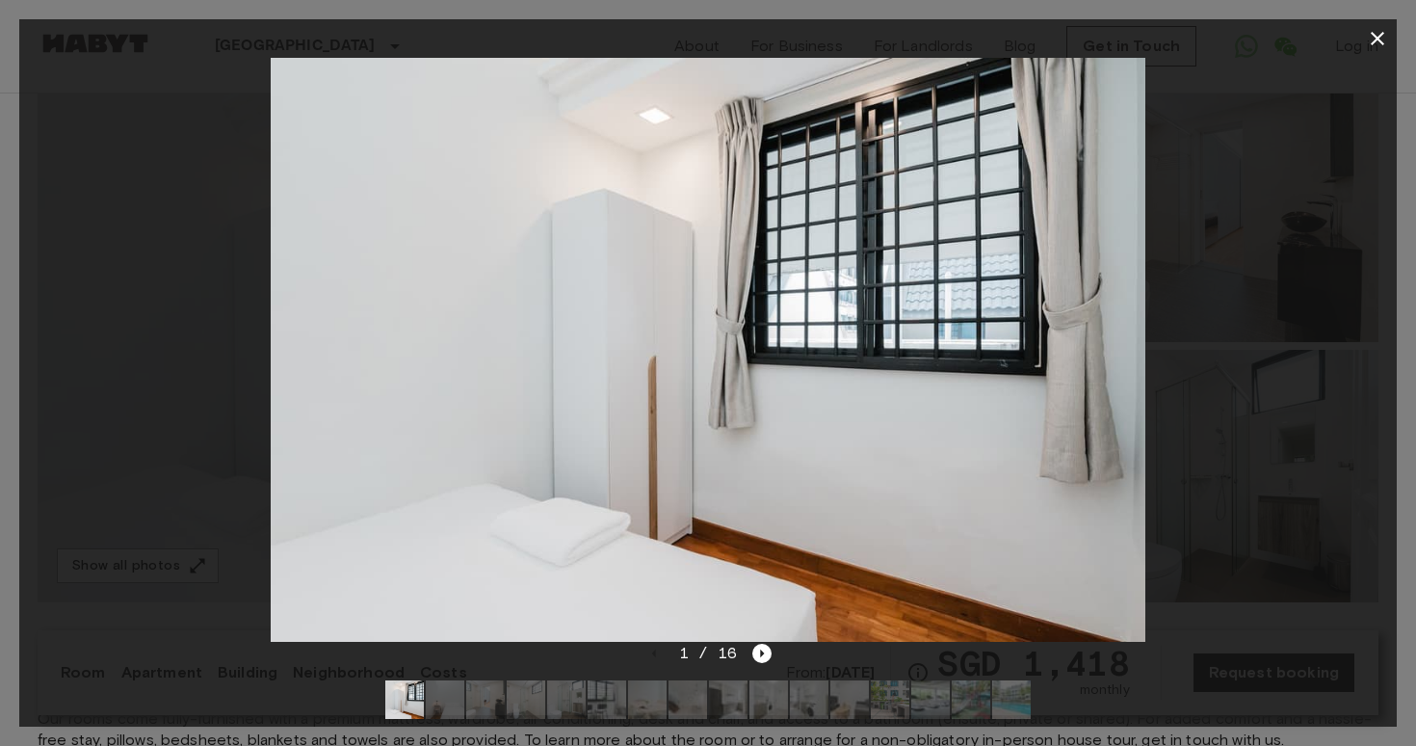
click at [1369, 64] on div at bounding box center [707, 350] width 1377 height 584
click at [1372, 43] on icon "button" at bounding box center [1377, 38] width 23 height 23
